Goal: Task Accomplishment & Management: Manage account settings

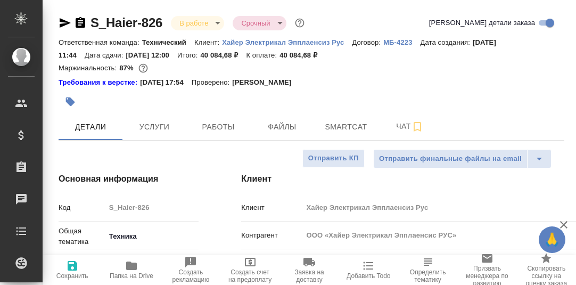
select select "RU"
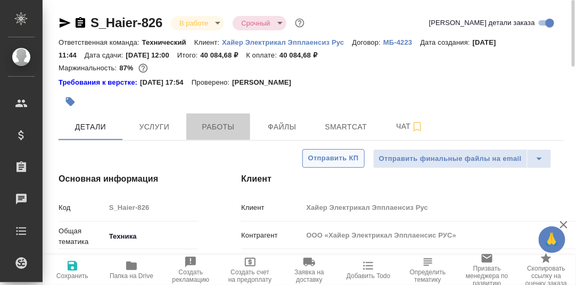
drag, startPoint x: 222, startPoint y: 124, endPoint x: 304, endPoint y: 153, distance: 87.1
click at [221, 124] on span "Работы" at bounding box center [218, 126] width 51 height 13
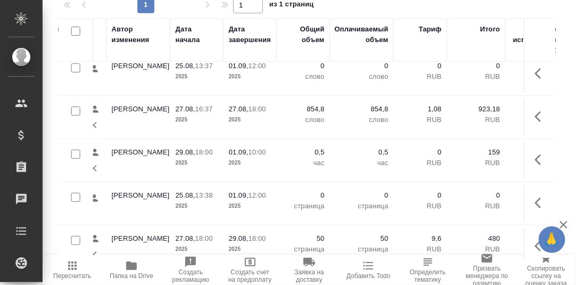
scroll to position [53, 427]
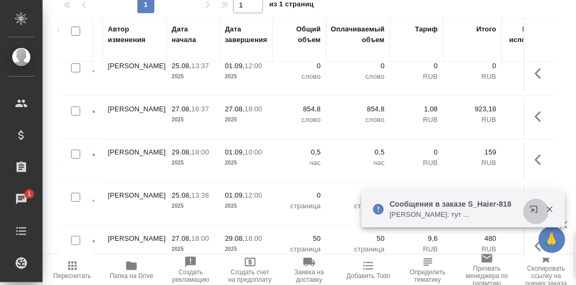
click at [534, 210] on icon "button" at bounding box center [533, 209] width 7 height 7
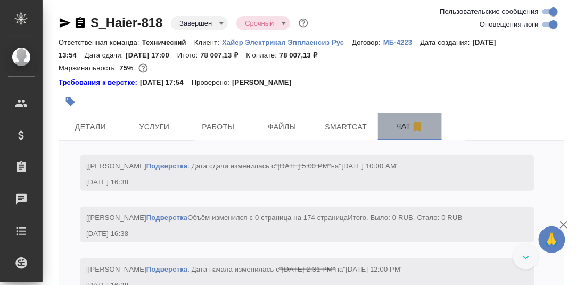
click at [405, 127] on span "Чат" at bounding box center [410, 126] width 51 height 13
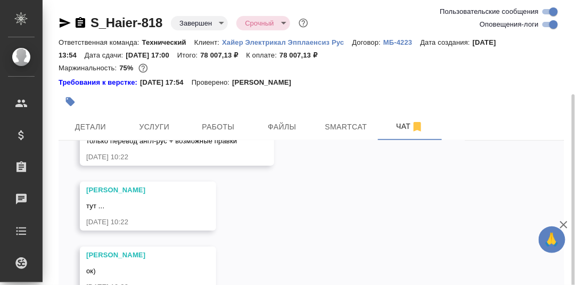
scroll to position [53, 0]
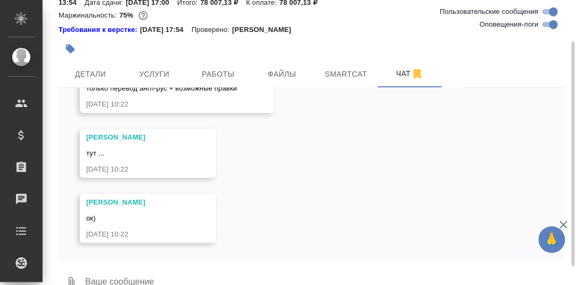
click at [162, 271] on textarea at bounding box center [324, 283] width 480 height 36
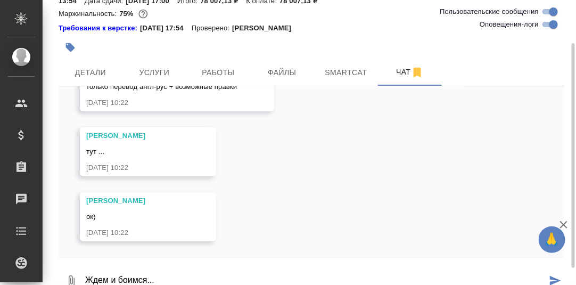
type textarea "Ждем и боимся..."
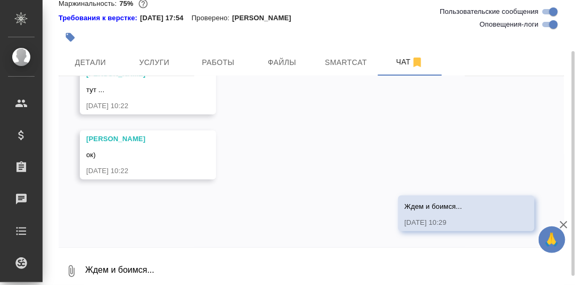
scroll to position [9934, 0]
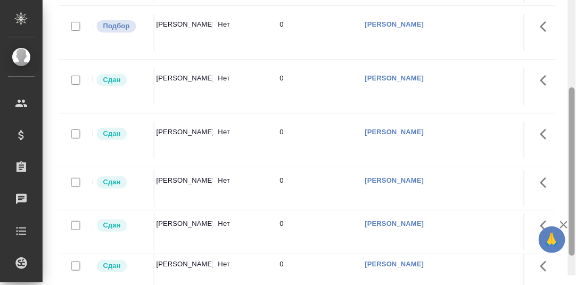
scroll to position [196, 0]
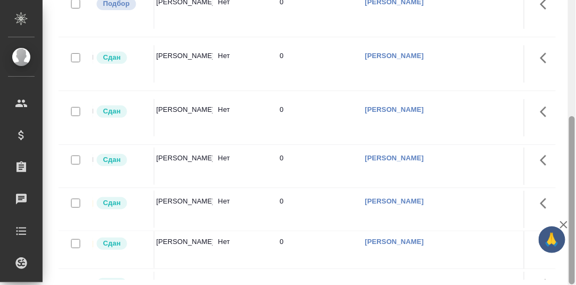
drag, startPoint x: 573, startPoint y: 135, endPoint x: 550, endPoint y: 247, distance: 114.3
click at [571, 231] on div at bounding box center [572, 200] width 6 height 168
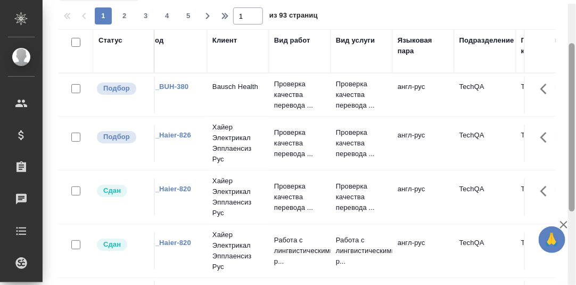
scroll to position [57, 0]
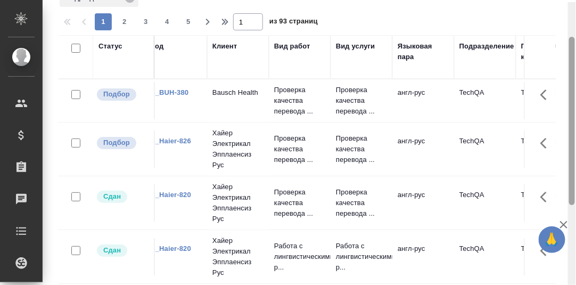
drag, startPoint x: 572, startPoint y: 141, endPoint x: 555, endPoint y: 88, distance: 55.4
click at [567, 58] on div "Работы Отобразить таблицу с оценками Стандартные настройки Подразделение 1 2 3 …" at bounding box center [310, 142] width 534 height 285
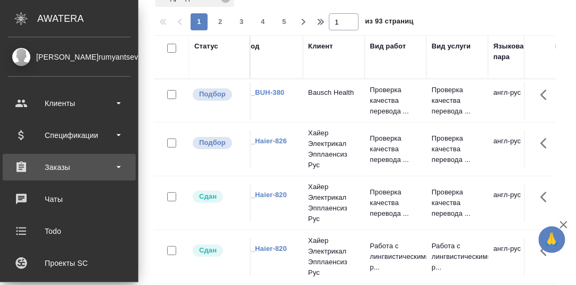
click at [66, 167] on div "Заказы" at bounding box center [69, 167] width 122 height 16
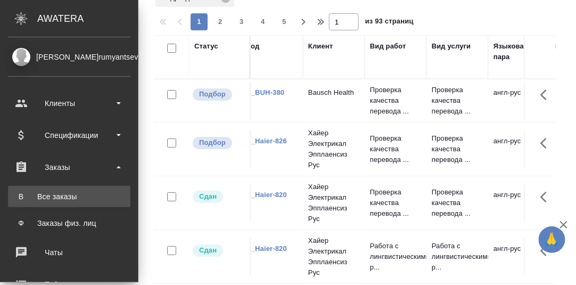
drag, startPoint x: 55, startPoint y: 194, endPoint x: 135, endPoint y: 225, distance: 85.2
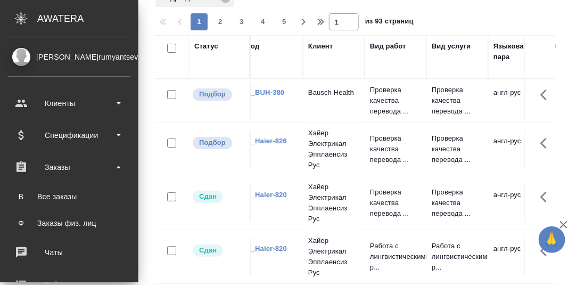
click at [55, 195] on div "Все заказы" at bounding box center [69, 196] width 112 height 11
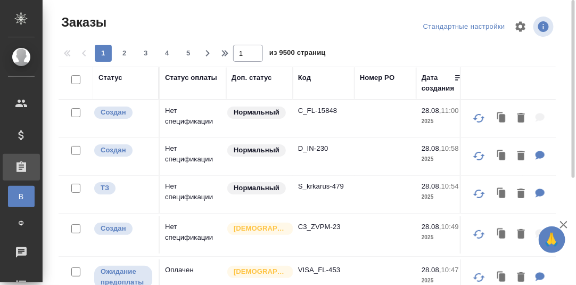
click at [306, 79] on div "Код" at bounding box center [304, 77] width 13 height 11
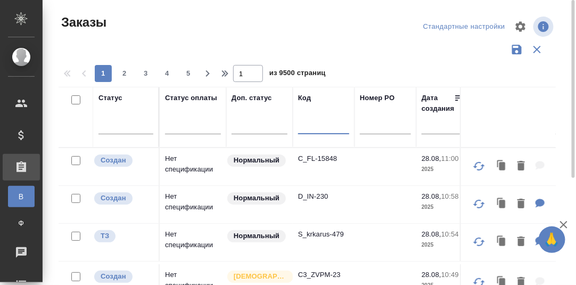
click at [306, 128] on input "text" at bounding box center [323, 127] width 51 height 13
paste input "S_Penoplex-21"
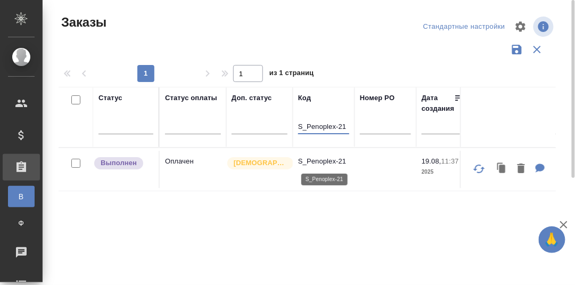
type input "S_Penoplex-21"
click at [321, 163] on p "S_Penoplex-21" at bounding box center [323, 161] width 51 height 11
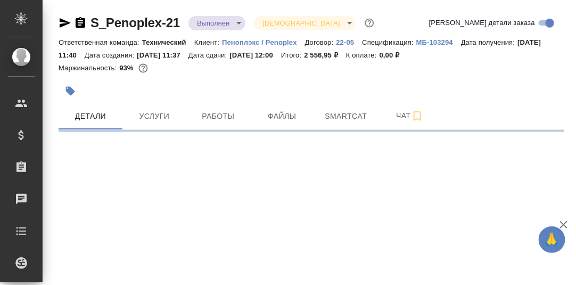
select select "RU"
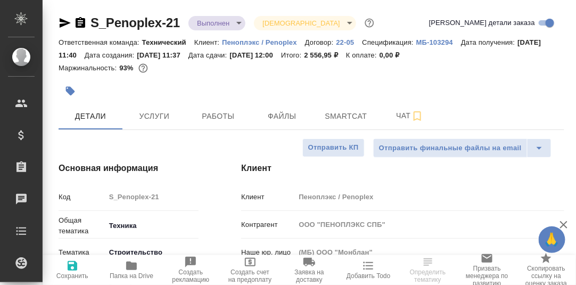
type textarea "x"
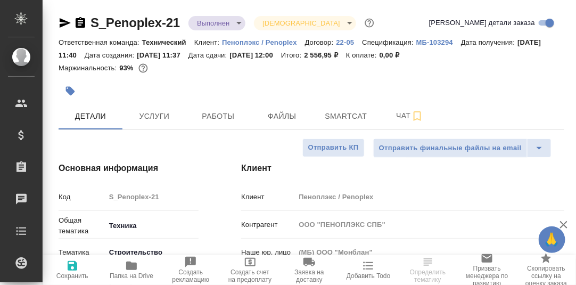
type textarea "x"
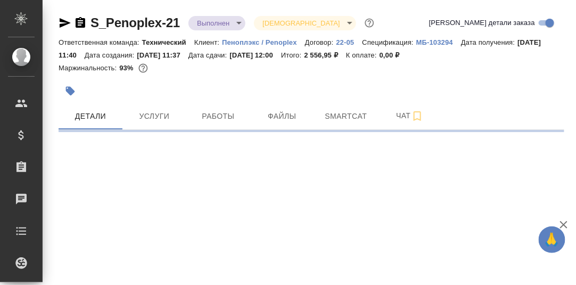
select select "RU"
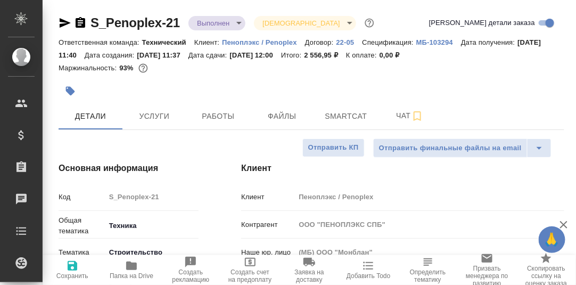
type textarea "x"
drag, startPoint x: 225, startPoint y: 114, endPoint x: 252, endPoint y: 131, distance: 32.2
click at [224, 114] on span "Работы" at bounding box center [218, 116] width 51 height 13
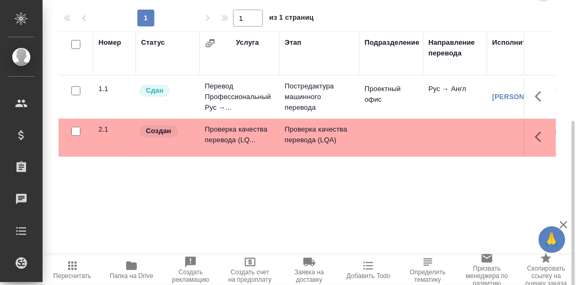
scroll to position [173, 0]
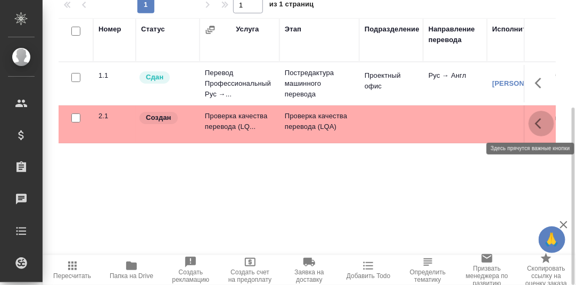
click at [536, 122] on icon "button" at bounding box center [541, 123] width 13 height 13
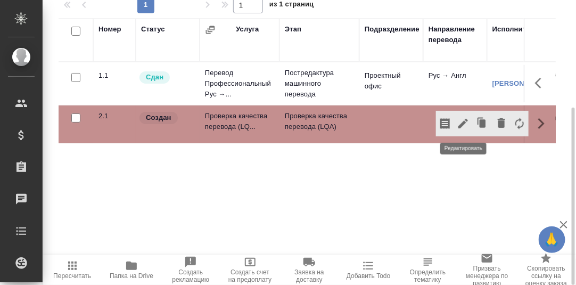
click at [464, 120] on icon "button" at bounding box center [464, 124] width 10 height 10
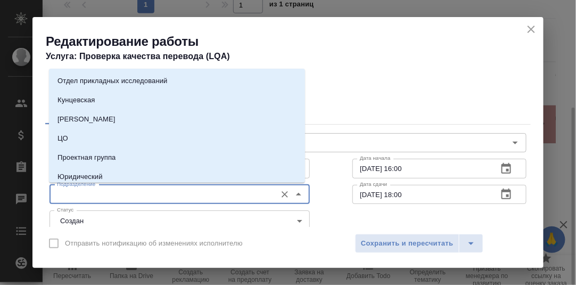
click at [105, 190] on input "Подразделение" at bounding box center [162, 194] width 218 height 13
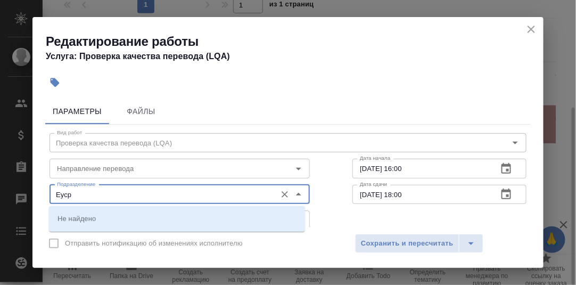
drag, startPoint x: 82, startPoint y: 197, endPoint x: 42, endPoint y: 193, distance: 40.6
click at [42, 193] on div "Параметры Файлы Вид работ Проверка качества перевода (LQA) Вид работ Направлени…" at bounding box center [287, 160] width 511 height 133
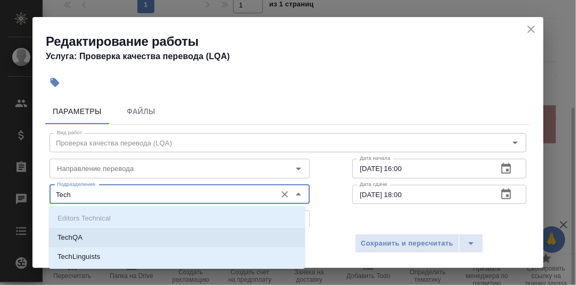
click at [87, 240] on li "TechQA" at bounding box center [177, 237] width 256 height 19
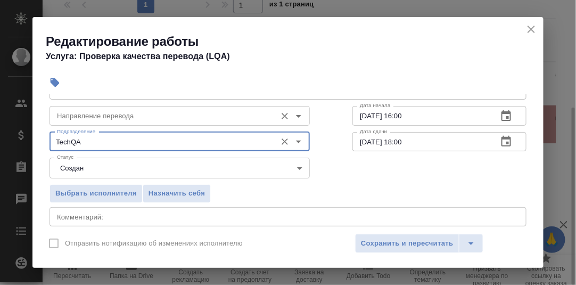
scroll to position [0, 0]
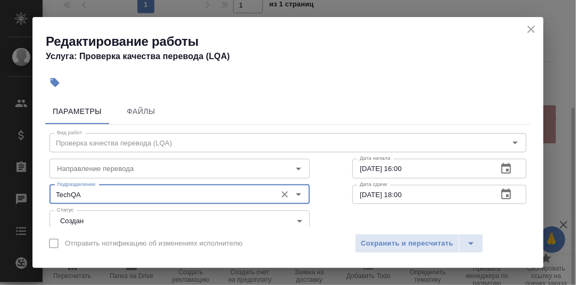
type input "TechQA"
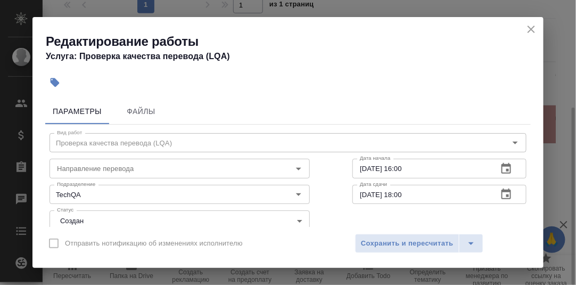
drag, startPoint x: 243, startPoint y: 24, endPoint x: 257, endPoint y: 35, distance: 17.8
click at [260, 35] on div "Редактирование работы Услуга: Проверка качества перевода (LQA)" at bounding box center [287, 44] width 511 height 54
click at [398, 238] on span "Сохранить и пересчитать" at bounding box center [407, 244] width 93 height 12
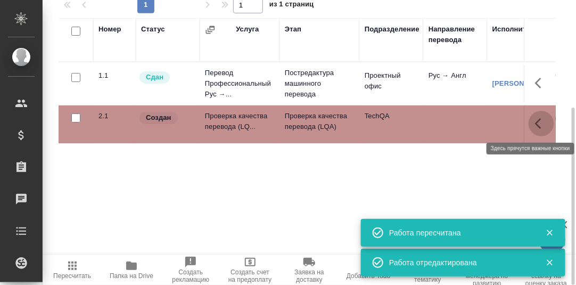
click at [541, 124] on icon "button" at bounding box center [541, 123] width 13 height 13
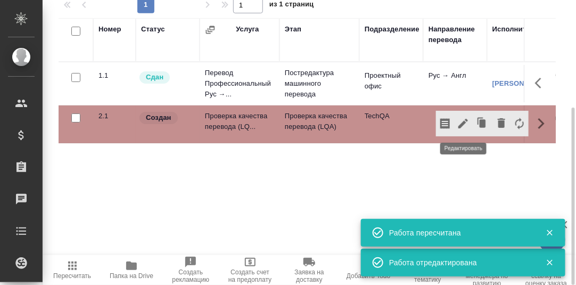
click at [463, 122] on icon "button" at bounding box center [464, 124] width 10 height 10
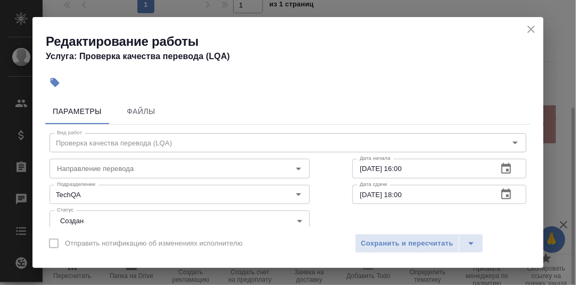
scroll to position [53, 0]
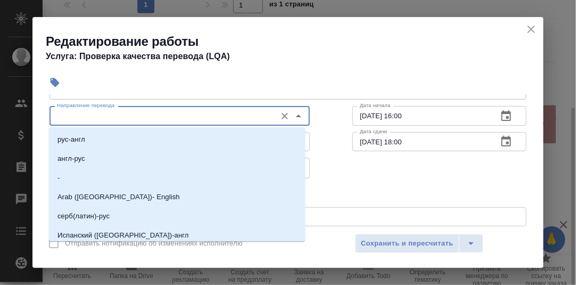
click at [102, 118] on input "Направление перевода" at bounding box center [162, 115] width 218 height 13
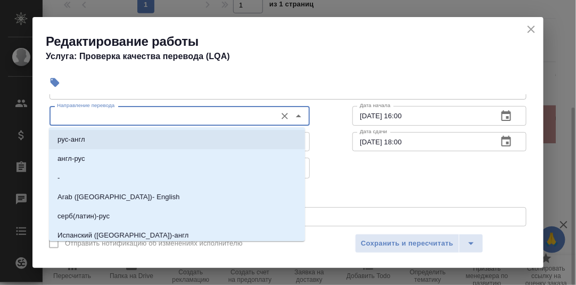
click at [86, 141] on li "рус-англ" at bounding box center [177, 139] width 256 height 19
type input "рус-англ"
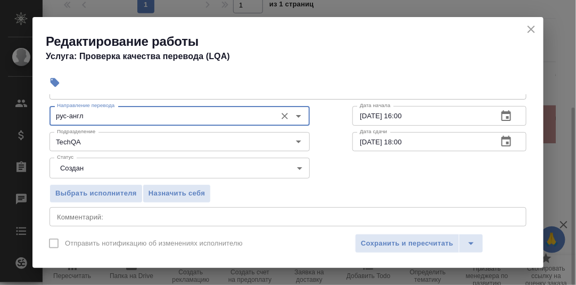
scroll to position [107, 0]
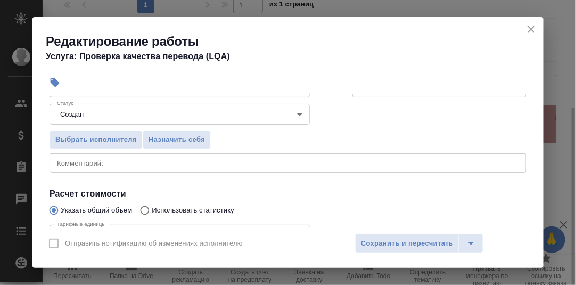
click at [93, 165] on textarea at bounding box center [288, 163] width 462 height 8
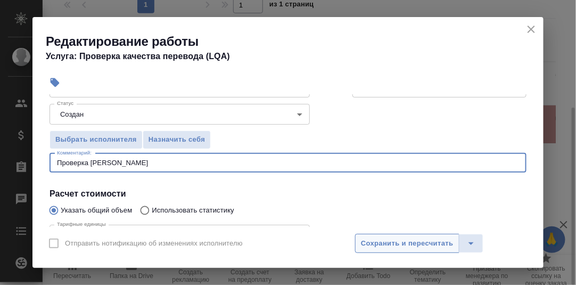
type textarea "Проверка Саши Гороховой"
click at [384, 241] on span "Сохранить и пересчитать" at bounding box center [407, 244] width 93 height 12
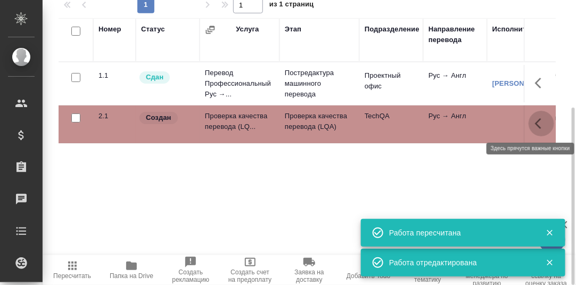
click at [538, 122] on icon "button" at bounding box center [541, 123] width 13 height 13
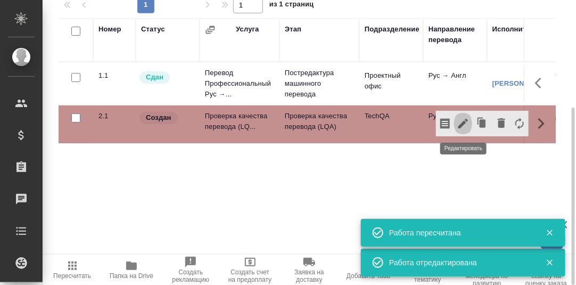
click at [463, 123] on icon "button" at bounding box center [464, 124] width 10 height 10
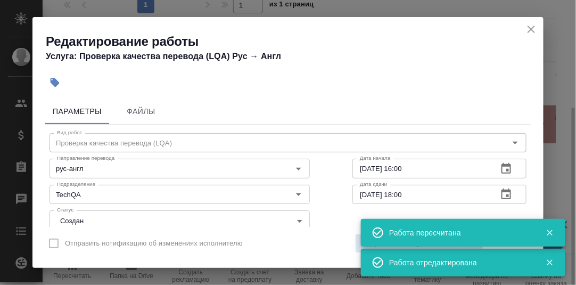
scroll to position [53, 0]
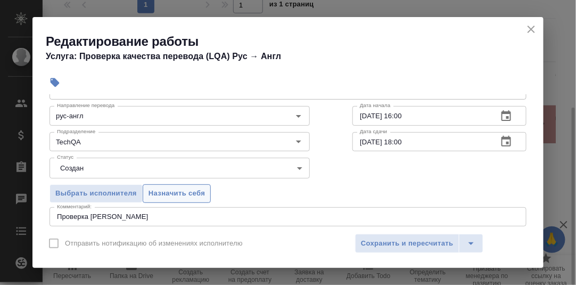
click at [199, 190] on span "Назначить себя" at bounding box center [177, 193] width 56 height 12
click at [415, 243] on span "Сохранить и пересчитать" at bounding box center [407, 244] width 93 height 12
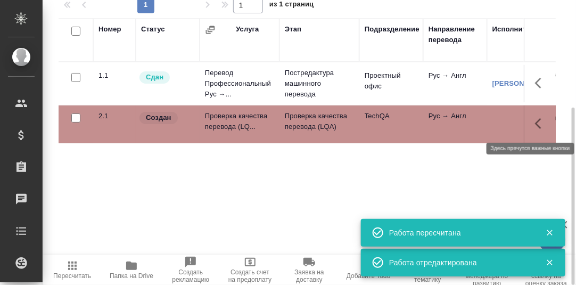
click at [541, 122] on icon "button" at bounding box center [541, 123] width 13 height 13
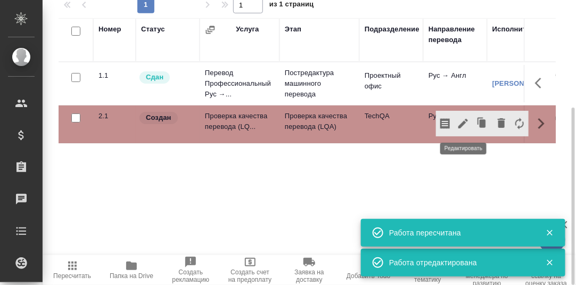
click at [461, 121] on icon "button" at bounding box center [463, 123] width 13 height 13
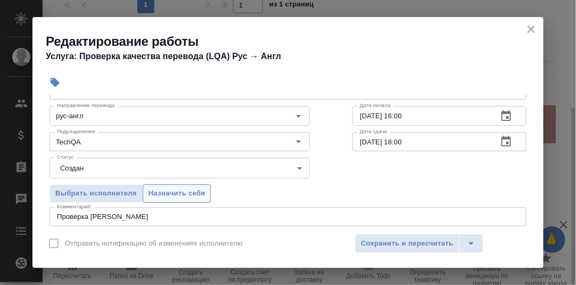
click at [192, 193] on span "Назначить себя" at bounding box center [177, 193] width 56 height 12
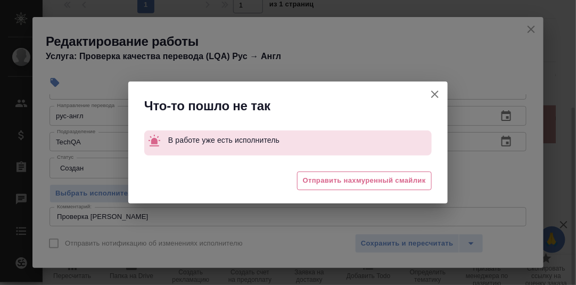
click at [436, 94] on icon "button" at bounding box center [434, 94] width 7 height 7
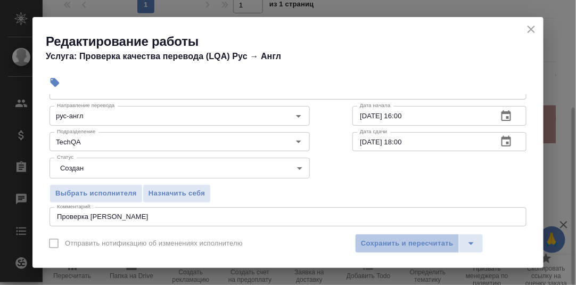
drag, startPoint x: 422, startPoint y: 239, endPoint x: 498, endPoint y: 205, distance: 83.7
click at [422, 239] on span "Сохранить и пересчитать" at bounding box center [407, 244] width 93 height 12
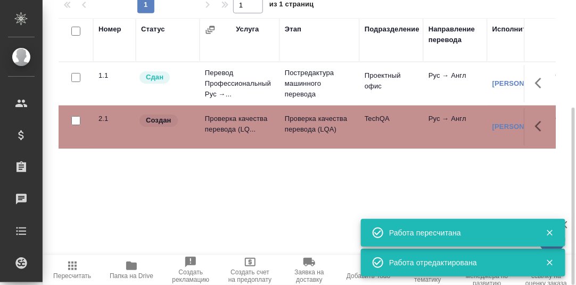
click at [538, 122] on icon "button" at bounding box center [541, 126] width 13 height 13
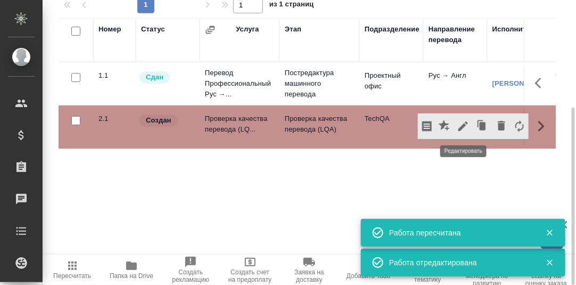
click at [463, 125] on icon "button" at bounding box center [463, 126] width 13 height 13
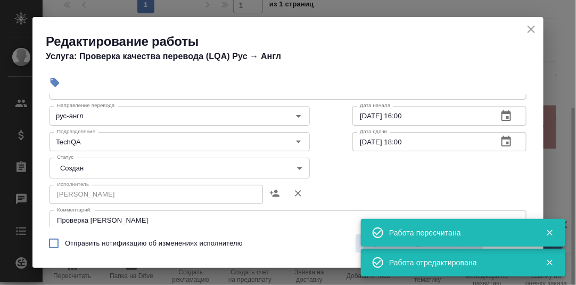
scroll to position [107, 0]
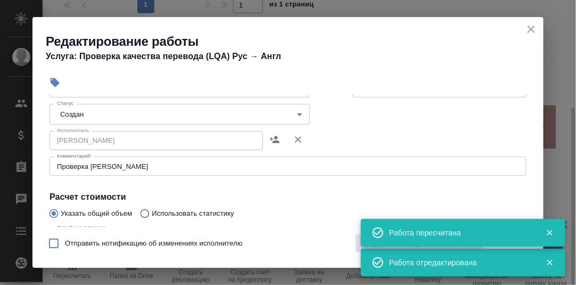
click at [299, 113] on body "🙏 .cls-1 fill:#fff; AWATERA Румянцева Дарья d.rumyantseva Клиенты Спецификации …" at bounding box center [288, 142] width 576 height 285
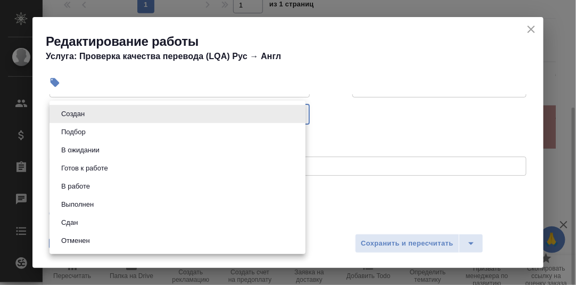
click at [82, 222] on li "Сдан" at bounding box center [178, 223] width 256 height 18
type input "closed"
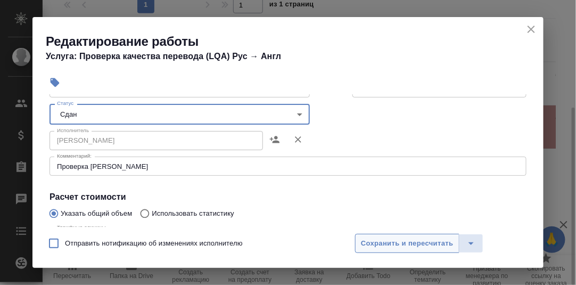
click at [414, 240] on span "Сохранить и пересчитать" at bounding box center [407, 244] width 93 height 12
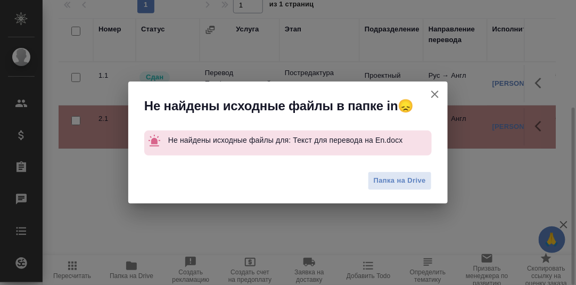
click at [440, 94] on icon "button" at bounding box center [435, 94] width 13 height 13
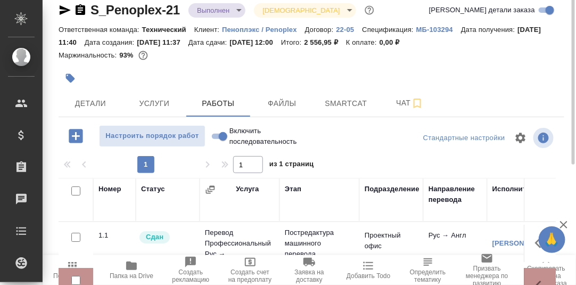
scroll to position [0, 0]
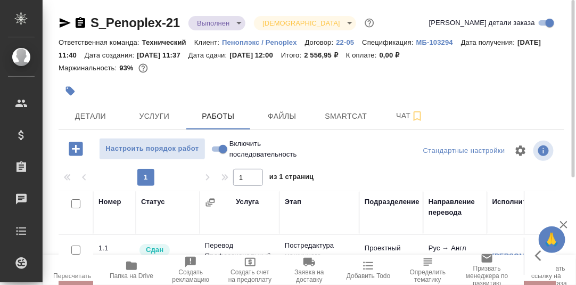
click at [212, 149] on input "Включить последовательность" at bounding box center [223, 149] width 38 height 13
checkbox input "true"
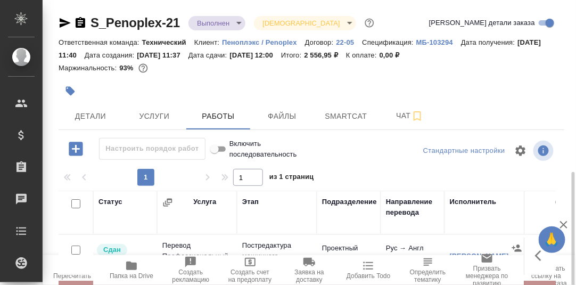
scroll to position [173, 0]
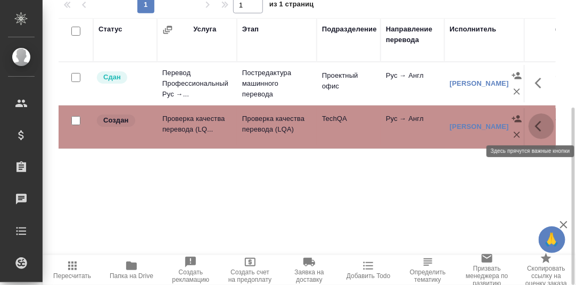
click at [539, 126] on icon "button" at bounding box center [541, 126] width 13 height 13
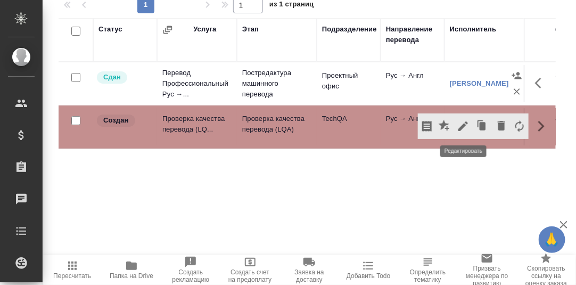
click at [461, 125] on icon "button" at bounding box center [464, 126] width 10 height 10
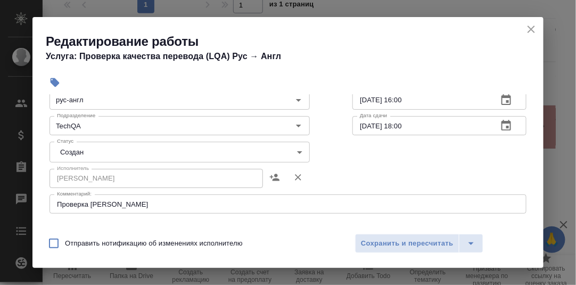
scroll to position [107, 0]
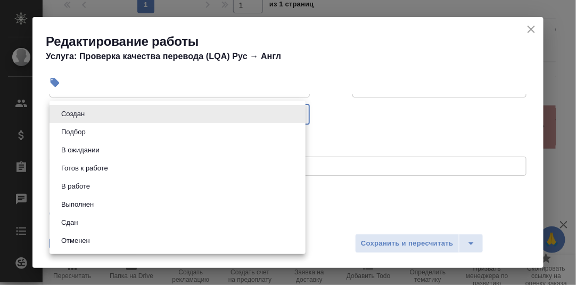
drag, startPoint x: 301, startPoint y: 114, endPoint x: 295, endPoint y: 115, distance: 5.9
click at [299, 114] on body "🙏 .cls-1 fill:#fff; AWATERA Румянцева Дарья d.rumyantseva Клиенты Спецификации …" at bounding box center [288, 142] width 576 height 285
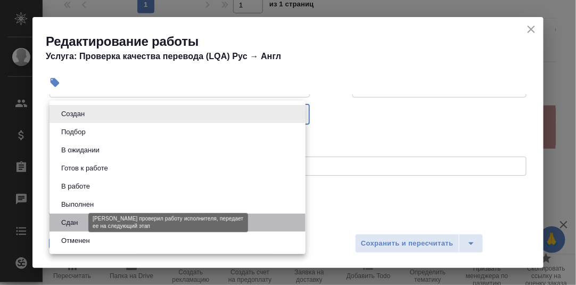
drag, startPoint x: 80, startPoint y: 222, endPoint x: 117, endPoint y: 222, distance: 36.2
click at [81, 222] on button "Сдан" at bounding box center [69, 223] width 23 height 12
type input "closed"
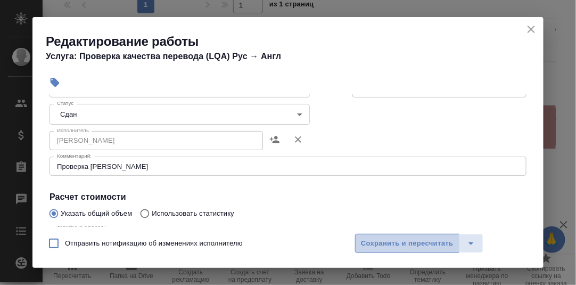
click at [413, 244] on span "Сохранить и пересчитать" at bounding box center [407, 244] width 93 height 12
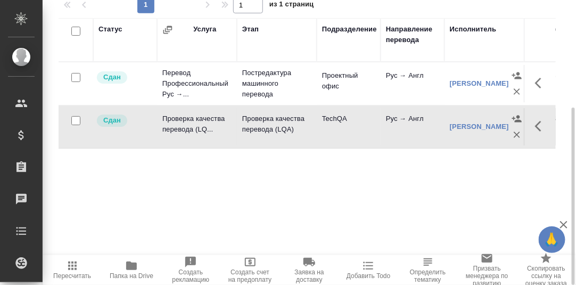
scroll to position [0, 0]
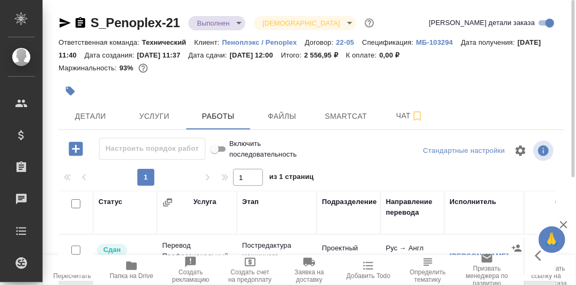
click at [241, 23] on body "🙏 .cls-1 fill:#fff; AWATERA Румянцева Дарья d.rumyantseva Клиенты Спецификации …" at bounding box center [288, 142] width 576 height 285
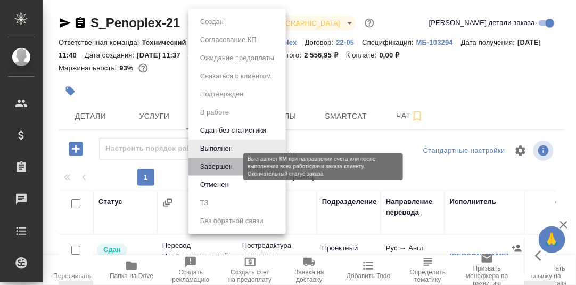
drag, startPoint x: 222, startPoint y: 165, endPoint x: 258, endPoint y: 171, distance: 36.9
click at [222, 165] on button "Завершен" at bounding box center [216, 167] width 39 height 12
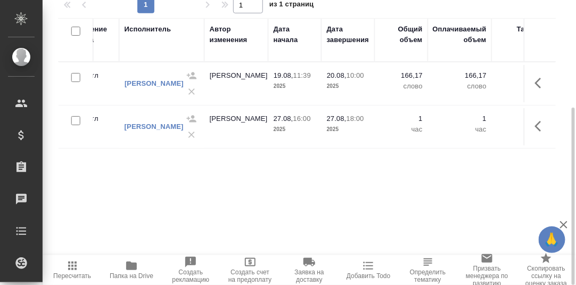
scroll to position [0, 348]
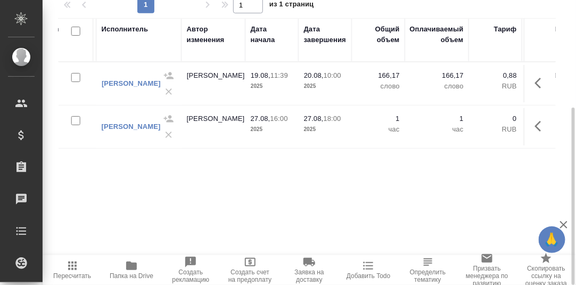
click at [535, 121] on icon "button" at bounding box center [541, 126] width 13 height 13
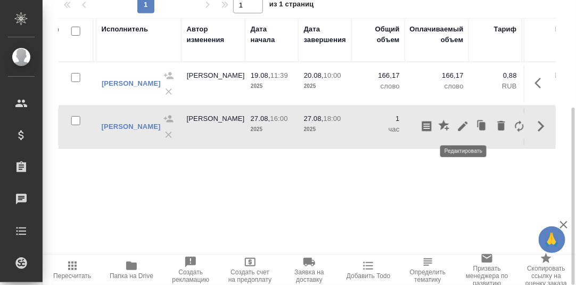
click at [463, 126] on icon "button" at bounding box center [464, 126] width 10 height 10
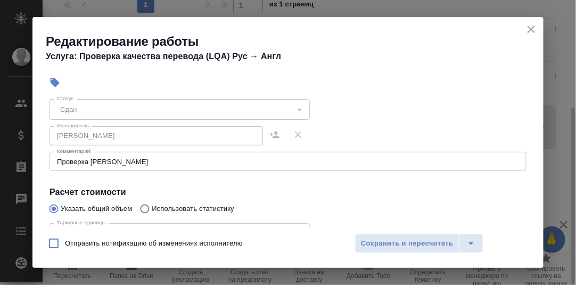
scroll to position [160, 0]
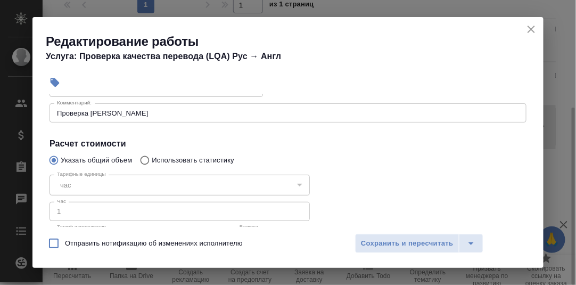
click at [530, 29] on icon "close" at bounding box center [531, 29] width 13 height 13
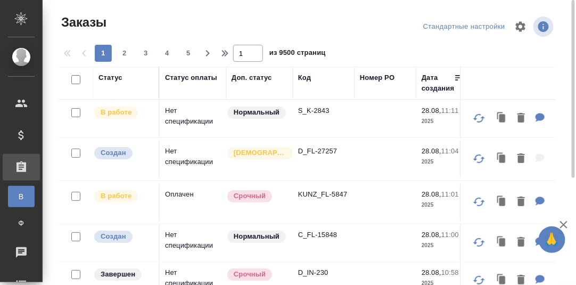
click at [305, 77] on div "Код" at bounding box center [304, 77] width 13 height 11
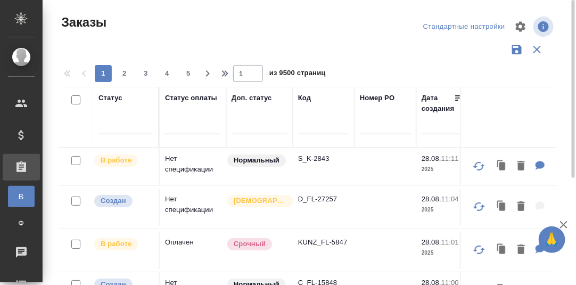
click at [304, 131] on input "text" at bounding box center [323, 127] width 51 height 13
paste input "S_Penoplex-21"
type input "S_Penoplex-21"
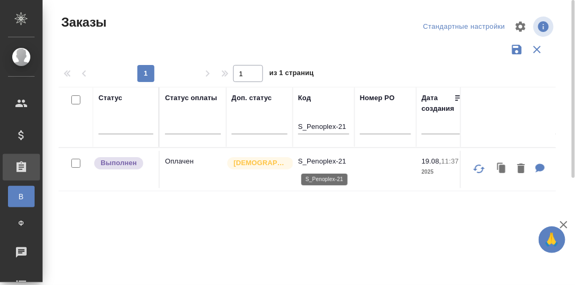
click at [331, 163] on p "S_Penoplex-21" at bounding box center [323, 161] width 51 height 11
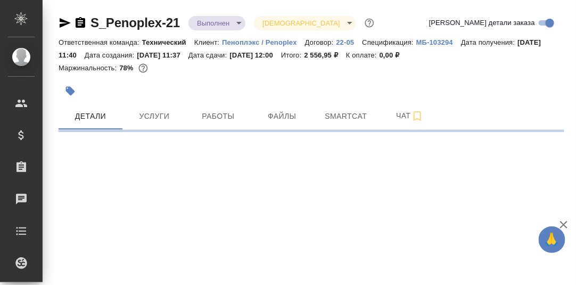
select select "RU"
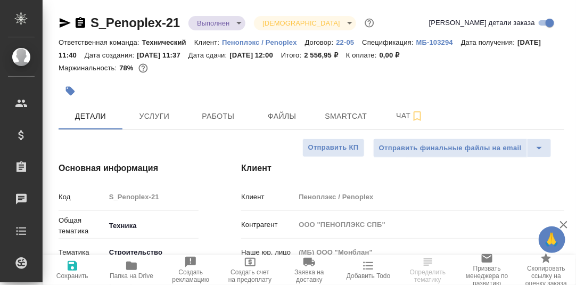
type textarea "x"
click at [230, 117] on span "Работы" at bounding box center [218, 116] width 51 height 13
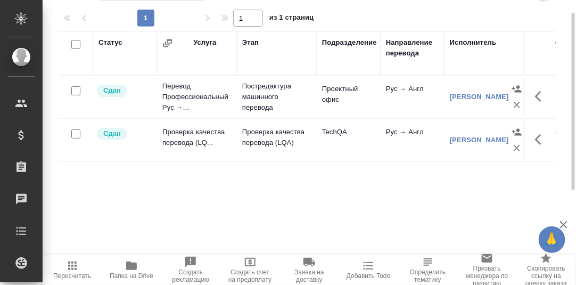
scroll to position [173, 0]
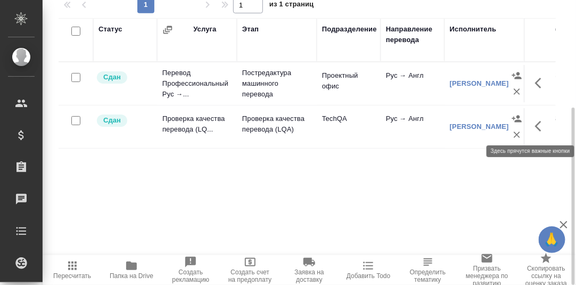
click at [540, 126] on icon "button" at bounding box center [541, 126] width 13 height 13
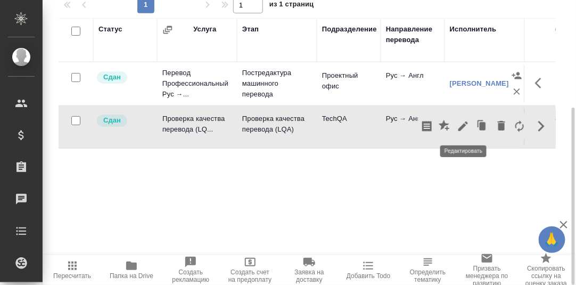
click at [461, 126] on icon "button" at bounding box center [464, 126] width 10 height 10
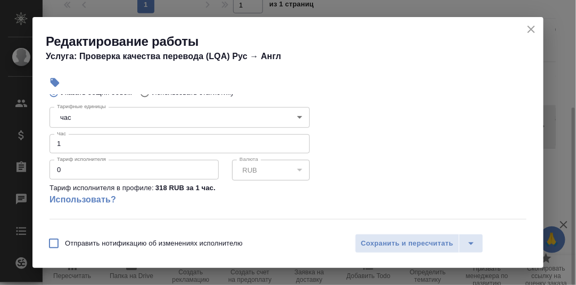
scroll to position [213, 0]
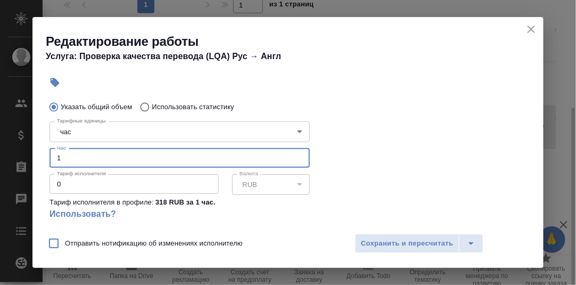
drag, startPoint x: 61, startPoint y: 159, endPoint x: 50, endPoint y: 158, distance: 11.2
click at [50, 158] on input "1" at bounding box center [180, 158] width 260 height 19
type input "0.5"
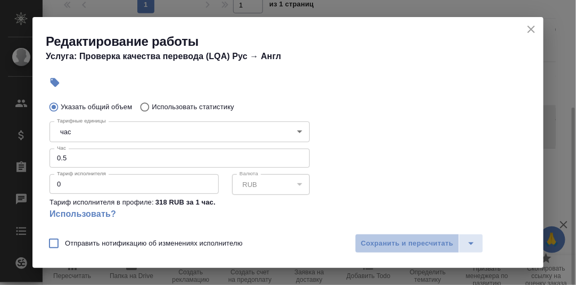
drag, startPoint x: 393, startPoint y: 236, endPoint x: 398, endPoint y: 233, distance: 6.2
click at [394, 236] on button "Сохранить и пересчитать" at bounding box center [407, 243] width 104 height 19
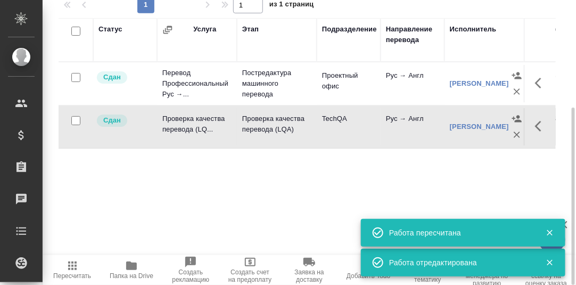
scroll to position [0, 0]
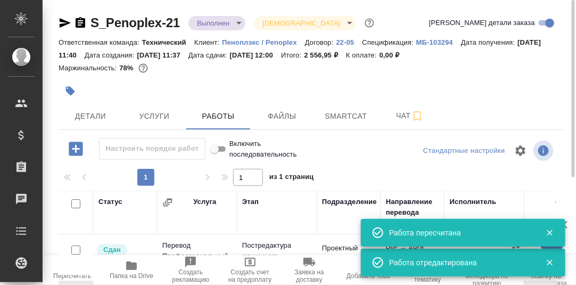
click at [241, 24] on body "🙏 .cls-1 fill:#fff; AWATERA Румянцева Дарья d.rumyantseva Клиенты Спецификации …" at bounding box center [288, 142] width 576 height 285
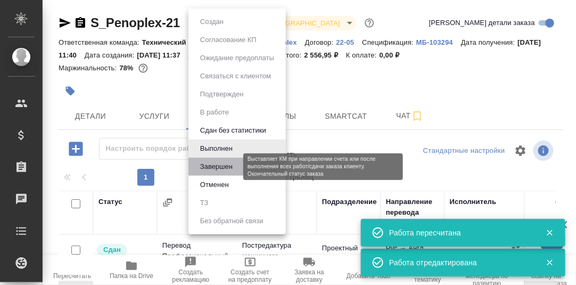
click at [223, 167] on button "Завершен" at bounding box center [216, 167] width 39 height 12
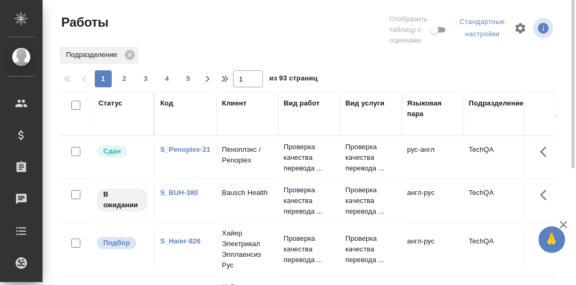
scroll to position [53, 0]
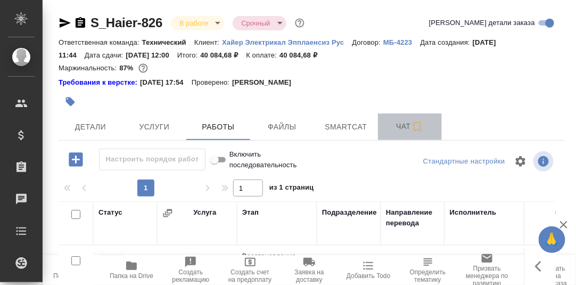
click at [402, 125] on span "Чат" at bounding box center [410, 126] width 51 height 13
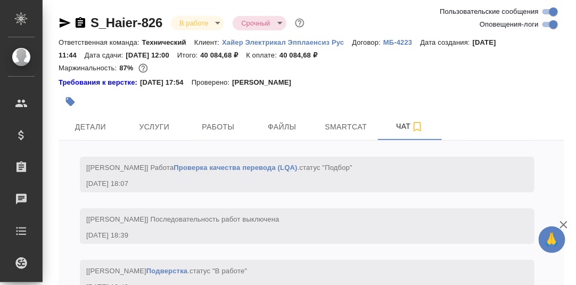
scroll to position [6498, 0]
click at [94, 124] on span "Детали" at bounding box center [90, 126] width 51 height 13
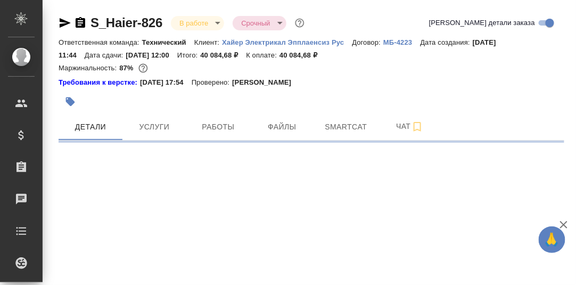
select select "RU"
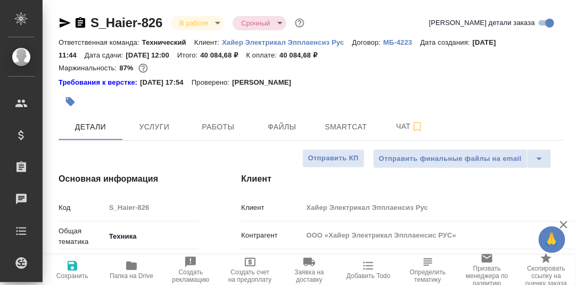
type textarea "x"
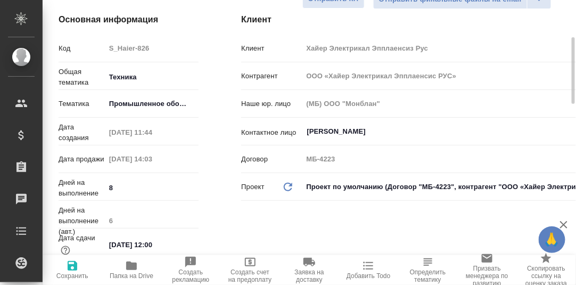
type input "[PERSON_NAME]"
click at [129, 264] on icon "button" at bounding box center [131, 265] width 11 height 9
type textarea "x"
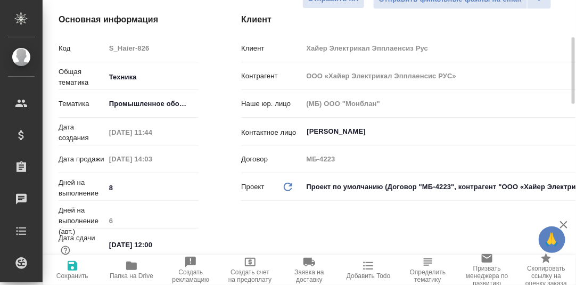
type textarea "x"
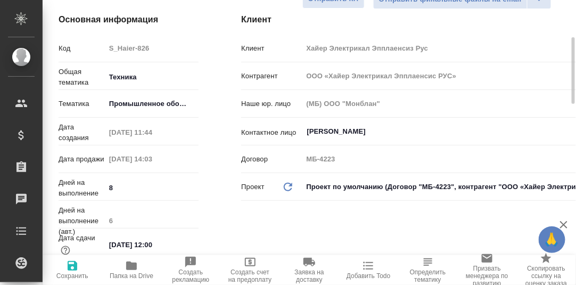
type textarea "x"
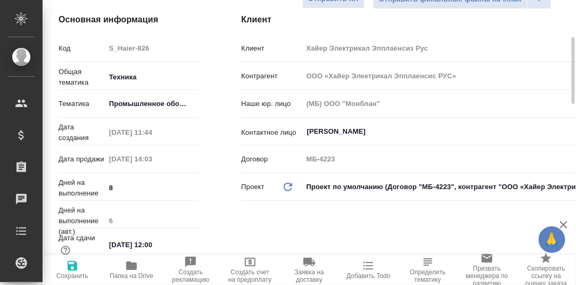
type textarea "x"
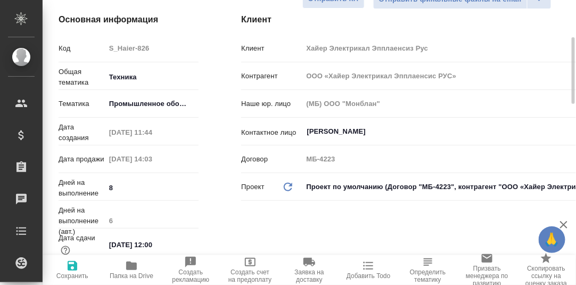
scroll to position [0, 0]
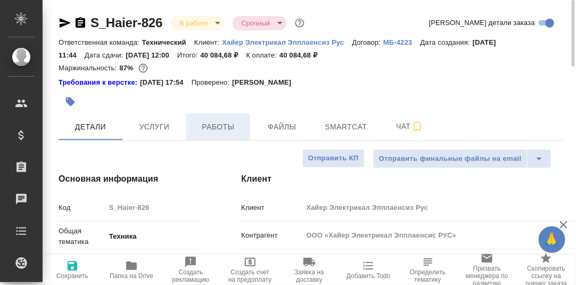
drag, startPoint x: 214, startPoint y: 127, endPoint x: 223, endPoint y: 131, distance: 10.0
click at [214, 127] on span "Работы" at bounding box center [218, 126] width 51 height 13
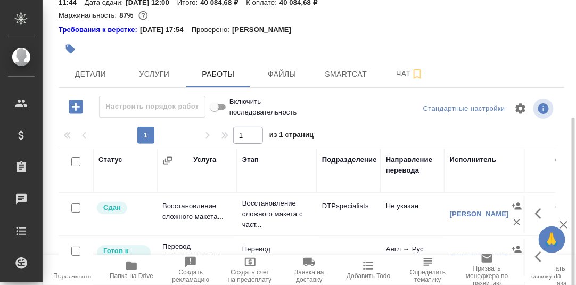
scroll to position [159, 0]
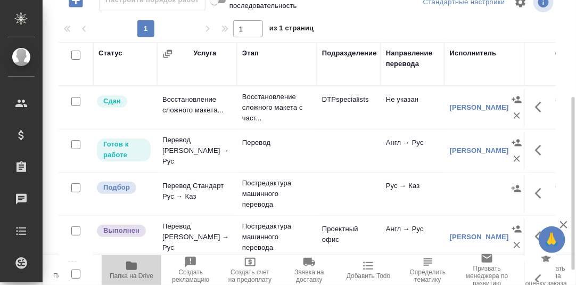
click at [132, 269] on icon "button" at bounding box center [131, 265] width 11 height 9
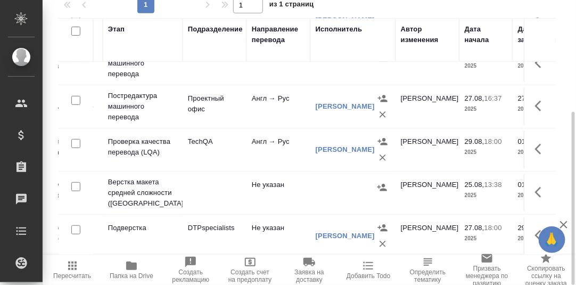
scroll to position [112, 0]
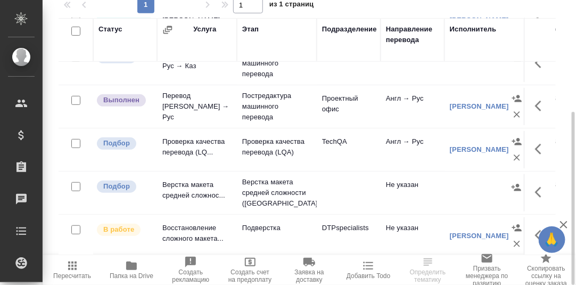
scroll to position [112, 0]
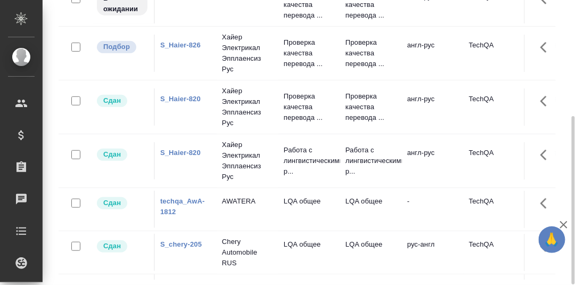
click at [179, 44] on link "S_Haier-826" at bounding box center [180, 45] width 40 height 8
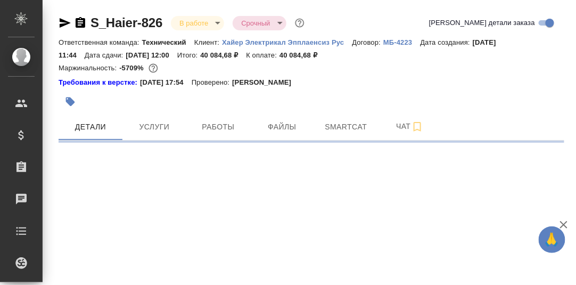
select select "RU"
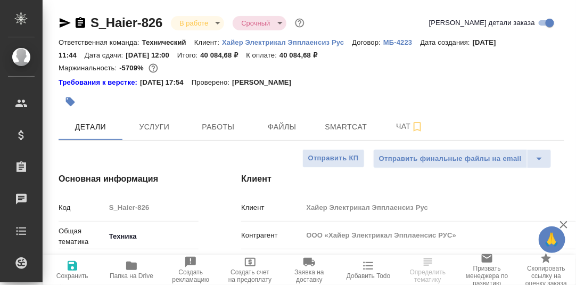
type textarea "x"
click at [158, 127] on span "Услуги" at bounding box center [154, 126] width 51 height 13
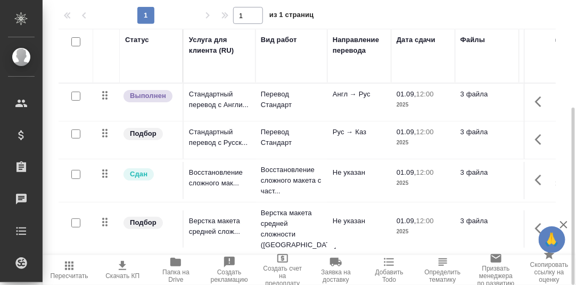
scroll to position [13, 0]
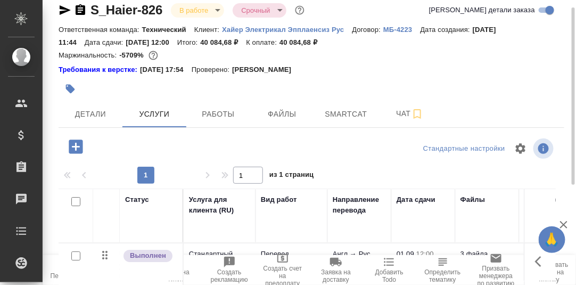
click at [73, 147] on icon "button" at bounding box center [76, 147] width 14 height 14
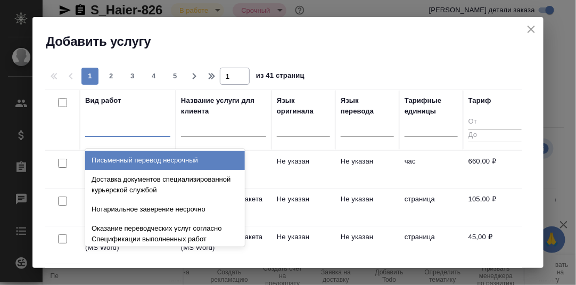
click at [111, 129] on div at bounding box center [127, 125] width 85 height 15
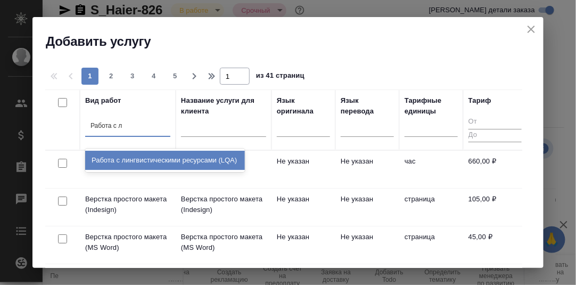
type input "Работа с ли"
click at [140, 157] on div "Работа с лингвистическими ресурсами (LQA)" at bounding box center [165, 160] width 160 height 19
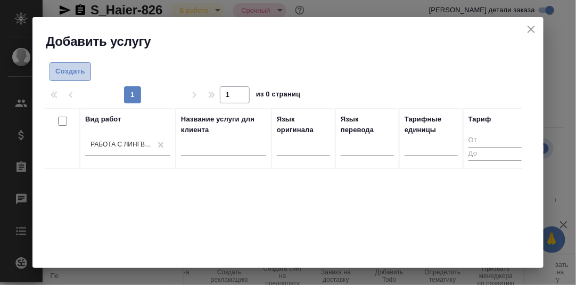
click at [73, 72] on span "Создать" at bounding box center [70, 72] width 30 height 12
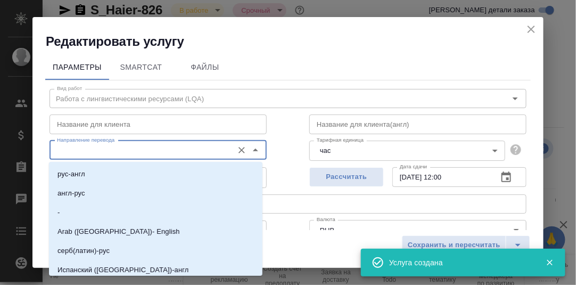
click at [95, 150] on input "Направление перевода" at bounding box center [140, 150] width 175 height 13
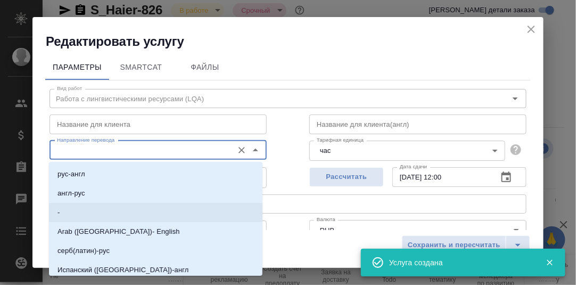
drag, startPoint x: 81, startPoint y: 213, endPoint x: 147, endPoint y: 209, distance: 66.2
click at [81, 212] on li "-" at bounding box center [156, 212] width 214 height 19
type input "-"
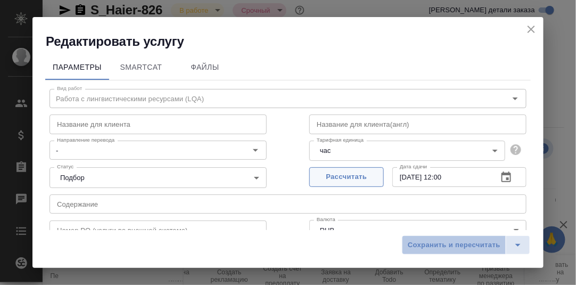
drag, startPoint x: 464, startPoint y: 246, endPoint x: 350, endPoint y: 183, distance: 130.6
click at [462, 244] on span "Сохранить и пересчитать" at bounding box center [454, 245] width 93 height 12
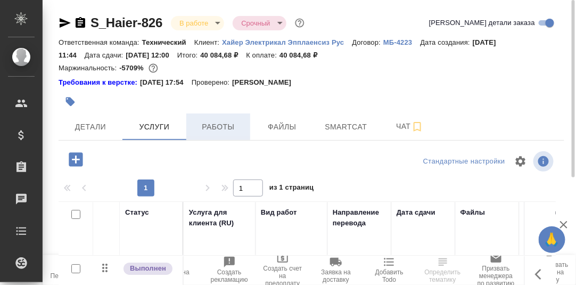
click at [216, 126] on span "Работы" at bounding box center [218, 126] width 51 height 13
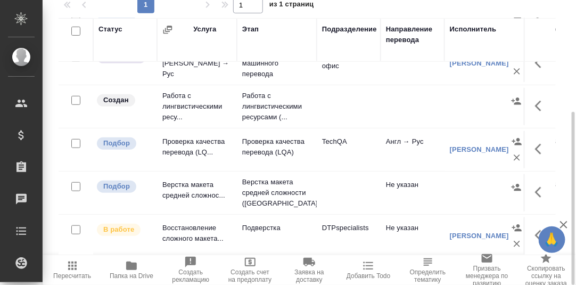
scroll to position [130, 0]
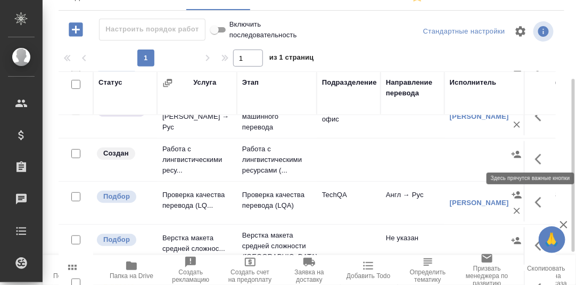
click at [535, 154] on icon "button" at bounding box center [538, 159] width 6 height 11
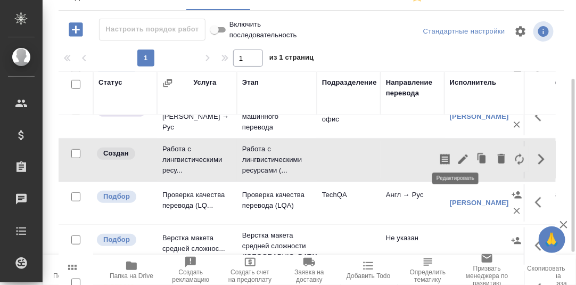
click at [459, 154] on icon "button" at bounding box center [464, 159] width 10 height 10
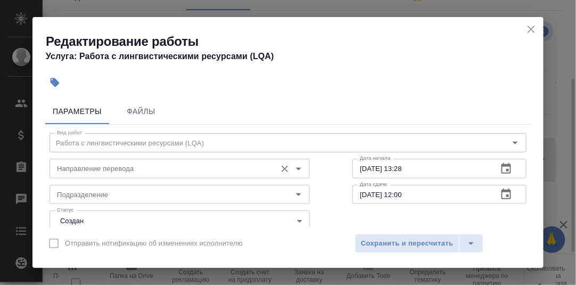
click at [141, 169] on input "Направление перевода" at bounding box center [162, 168] width 218 height 13
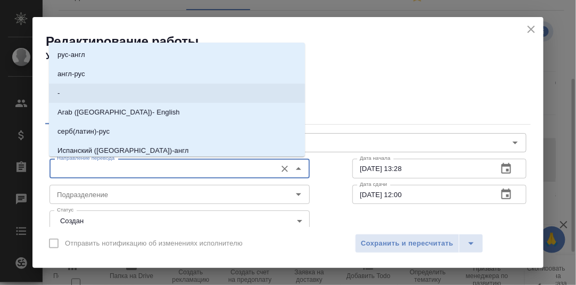
click at [87, 92] on li "-" at bounding box center [177, 93] width 256 height 19
type input "-"
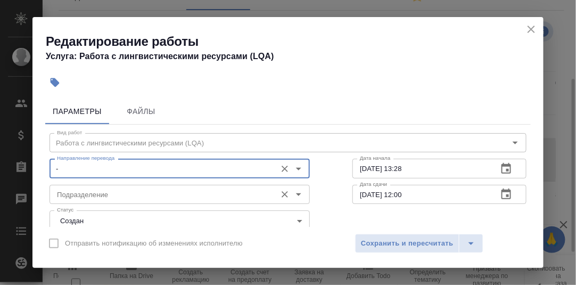
click at [91, 198] on input "Подразделение" at bounding box center [162, 194] width 218 height 13
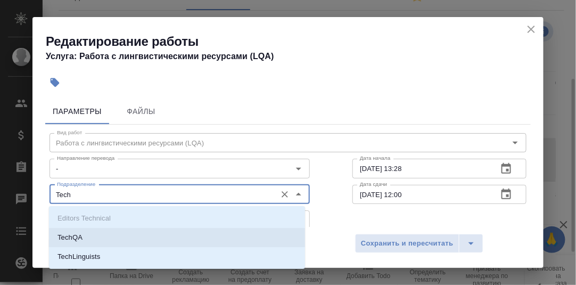
click at [75, 233] on p "TechQA" at bounding box center [70, 237] width 25 height 11
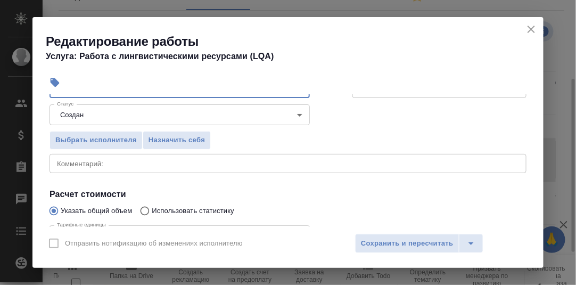
scroll to position [107, 0]
type input "TechQA"
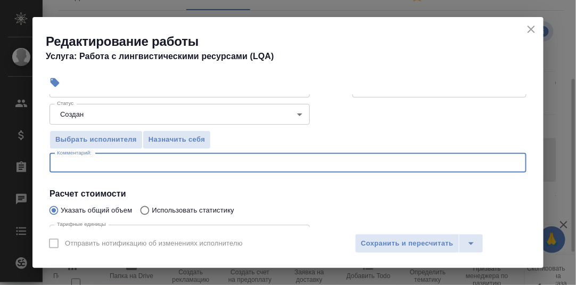
click at [106, 164] on textarea at bounding box center [288, 163] width 462 height 8
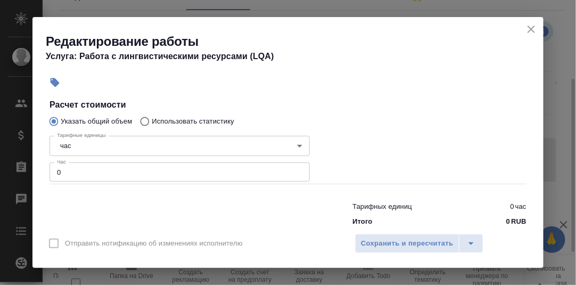
scroll to position [216, 0]
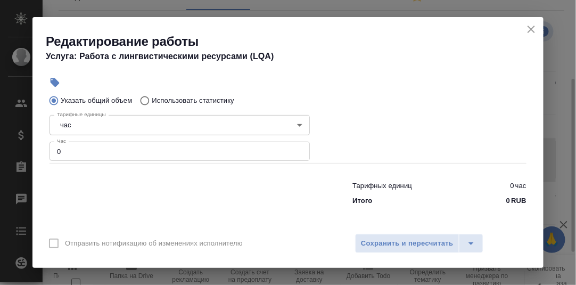
type textarea "Обновление инструкции + проверка Ани в СК"
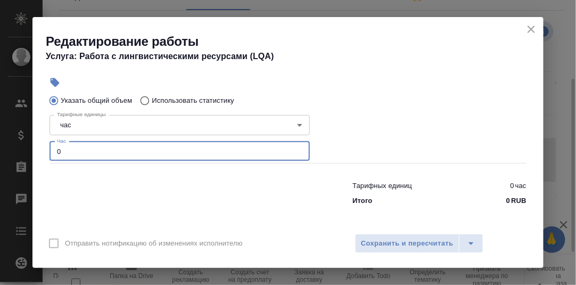
drag, startPoint x: 70, startPoint y: 153, endPoint x: 43, endPoint y: 148, distance: 27.8
click at [44, 148] on div "Параметры Файлы Вид работ Работа с лингвистическими ресурсами (LQA) Вид работ Н…" at bounding box center [287, 160] width 511 height 133
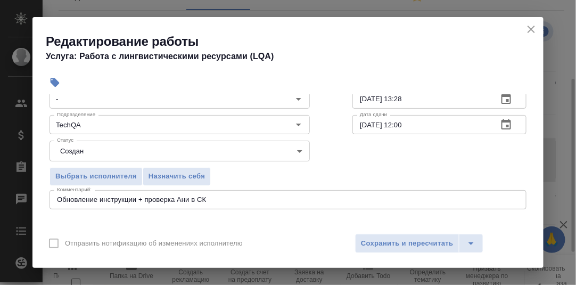
scroll to position [56, 0]
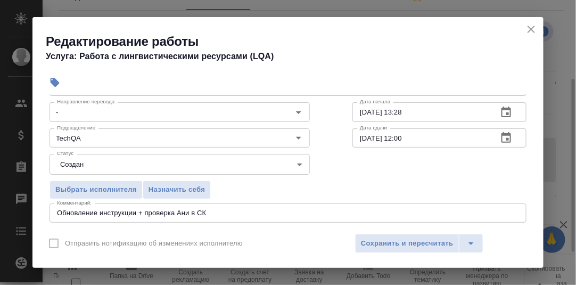
type input "0.7"
click at [502, 135] on icon "button" at bounding box center [507, 137] width 10 height 11
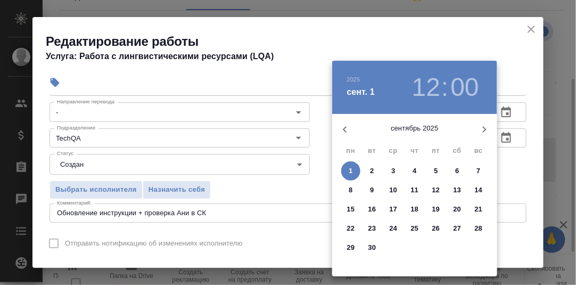
click at [344, 128] on icon "button" at bounding box center [345, 129] width 4 height 6
click at [416, 245] on p "28" at bounding box center [415, 247] width 8 height 11
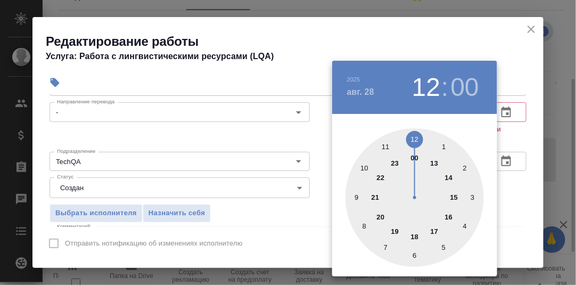
drag, startPoint x: 437, startPoint y: 164, endPoint x: 442, endPoint y: 163, distance: 5.4
click at [437, 163] on div at bounding box center [415, 197] width 138 height 138
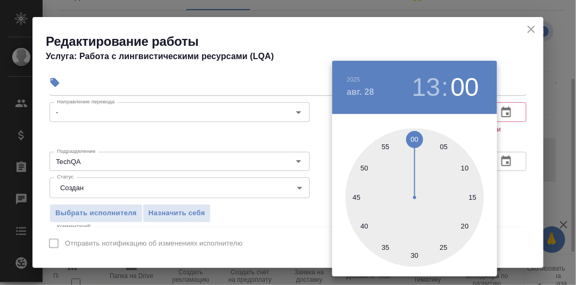
drag, startPoint x: 415, startPoint y: 257, endPoint x: 435, endPoint y: 248, distance: 21.7
click at [416, 256] on div at bounding box center [415, 197] width 138 height 138
type input "[DATE] 13:30"
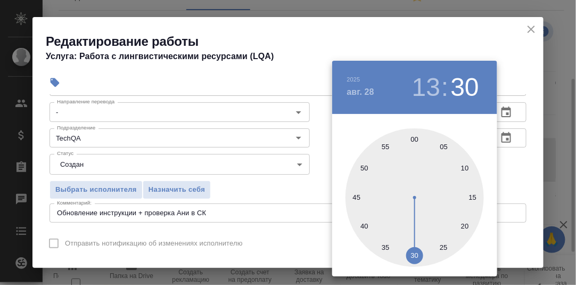
click at [515, 179] on div at bounding box center [288, 142] width 576 height 285
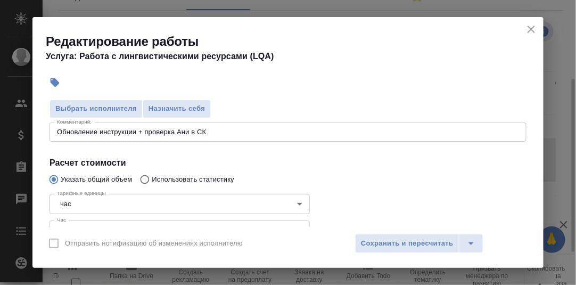
scroll to position [163, 0]
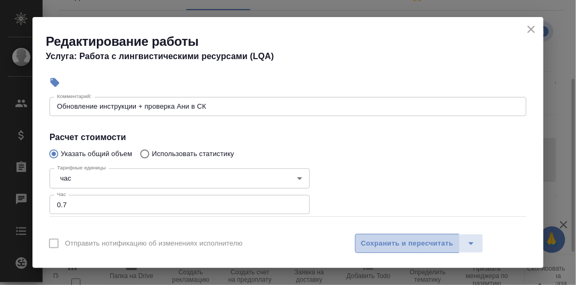
click at [422, 243] on span "Сохранить и пересчитать" at bounding box center [407, 244] width 93 height 12
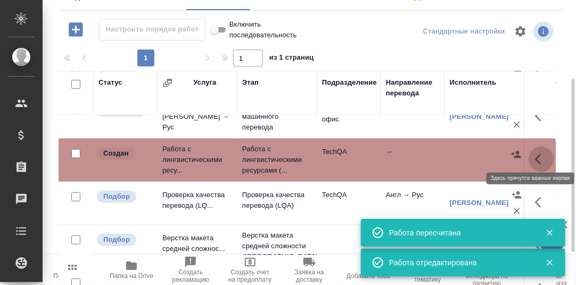
click at [535, 153] on icon "button" at bounding box center [541, 159] width 13 height 13
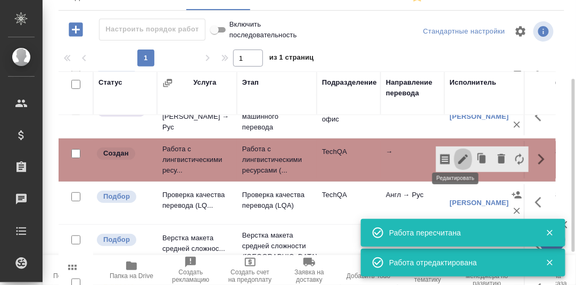
click at [459, 154] on icon "button" at bounding box center [464, 159] width 10 height 10
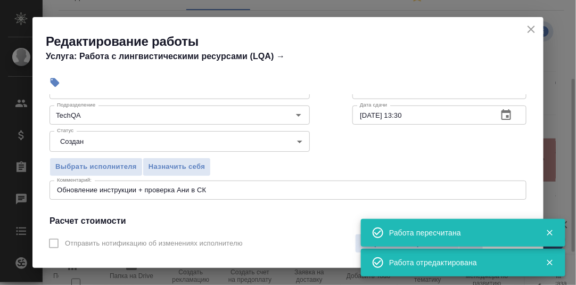
scroll to position [107, 0]
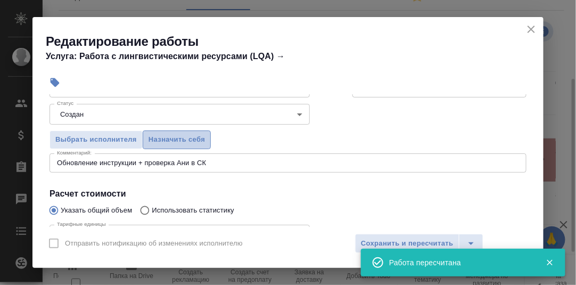
click at [189, 140] on span "Назначить себя" at bounding box center [177, 140] width 56 height 12
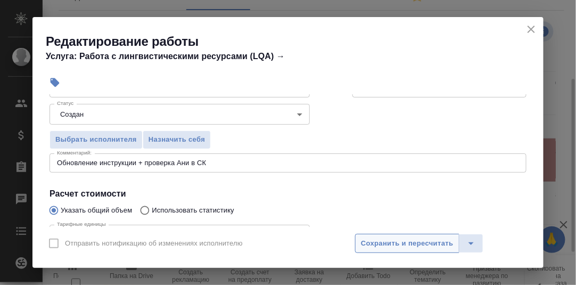
click at [413, 244] on span "Сохранить и пересчитать" at bounding box center [407, 244] width 93 height 12
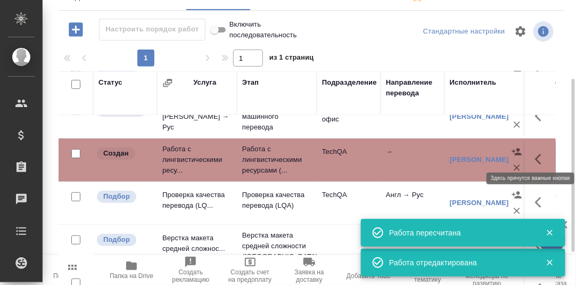
click at [535, 153] on icon "button" at bounding box center [541, 159] width 13 height 13
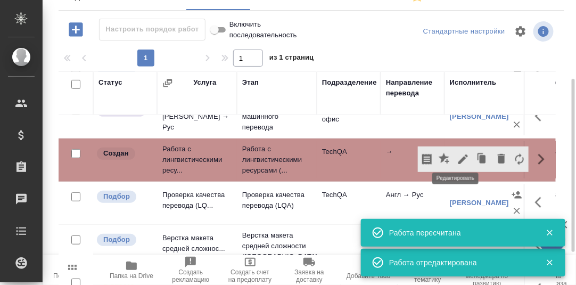
click at [457, 156] on icon "button" at bounding box center [463, 159] width 13 height 13
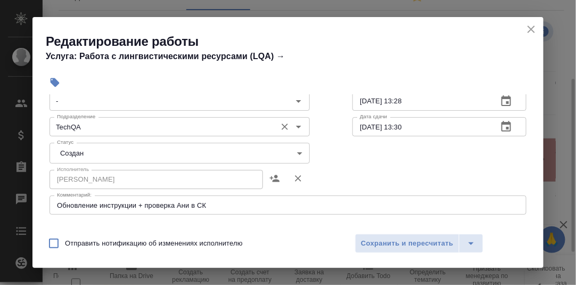
scroll to position [53, 0]
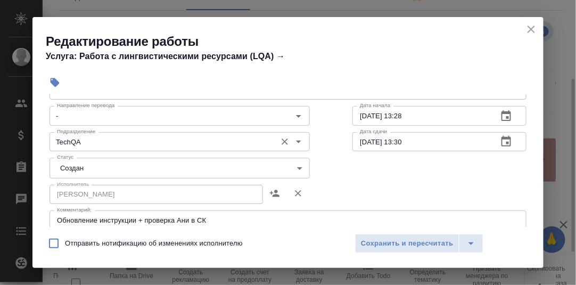
click at [294, 140] on icon "Open" at bounding box center [298, 141] width 13 height 13
click at [340, 169] on div "Исполнитель [PERSON_NAME]" at bounding box center [288, 193] width 520 height 68
click at [295, 165] on body "🙏 .cls-1 fill:#fff; AWATERA [PERSON_NAME] d.rumyantseva Клиенты Спецификации За…" at bounding box center [288, 142] width 576 height 285
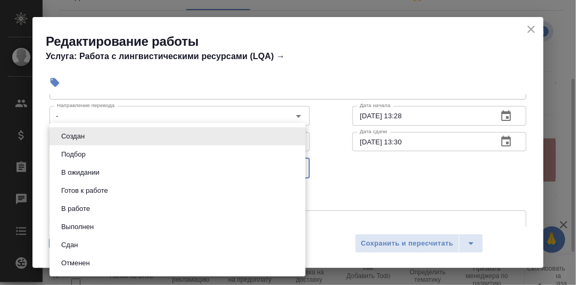
click at [87, 246] on li "Сдан" at bounding box center [178, 245] width 256 height 18
type input "closed"
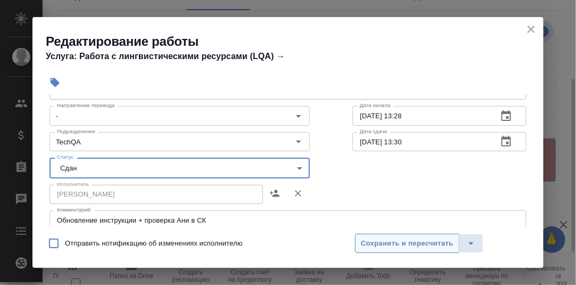
click at [389, 240] on span "Сохранить и пересчитать" at bounding box center [407, 244] width 93 height 12
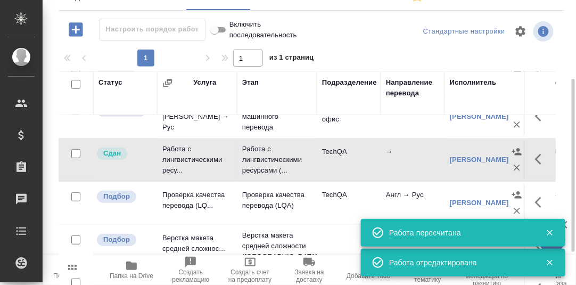
scroll to position [23, 0]
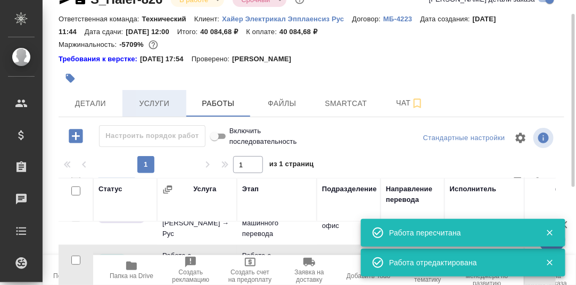
click at [157, 105] on span "Услуги" at bounding box center [154, 103] width 51 height 13
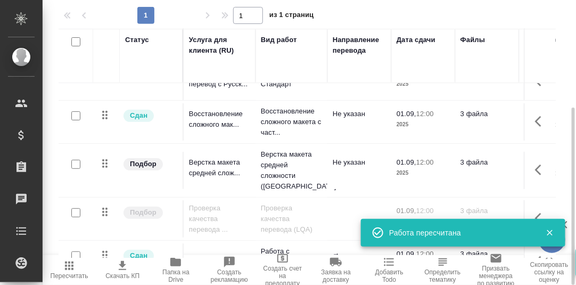
scroll to position [79, 0]
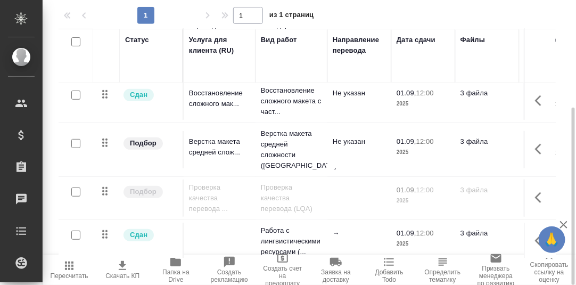
click at [535, 234] on icon "button" at bounding box center [541, 240] width 13 height 13
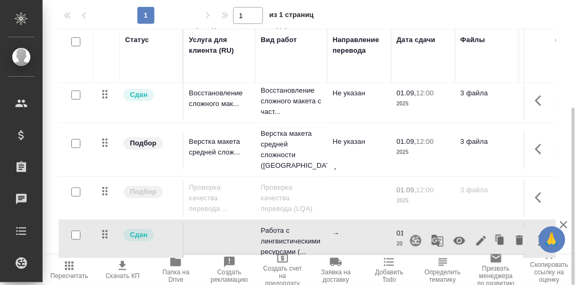
click at [455, 237] on icon "button" at bounding box center [460, 241] width 12 height 8
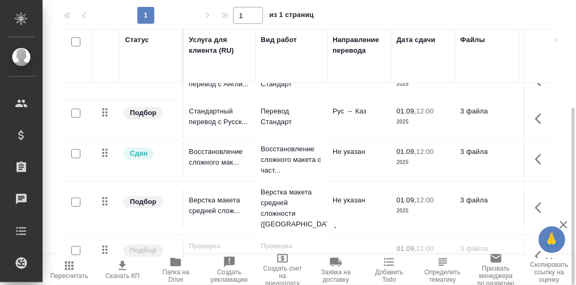
scroll to position [0, 0]
